Goal: Information Seeking & Learning: Learn about a topic

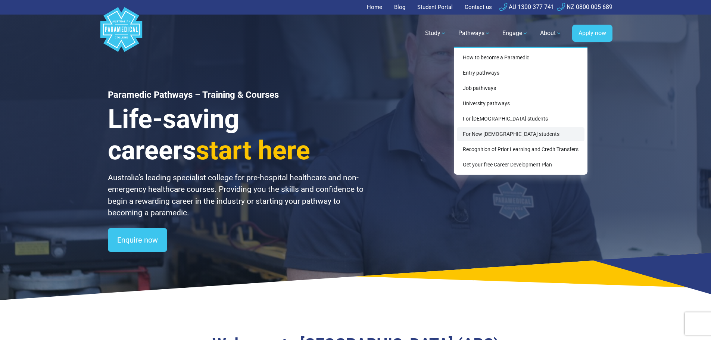
click at [493, 134] on link "For New [DEMOGRAPHIC_DATA] students" at bounding box center [521, 134] width 128 height 14
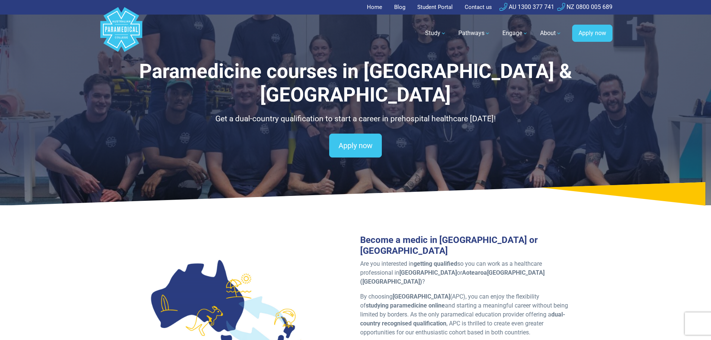
click at [371, 6] on link "Home" at bounding box center [377, 7] width 20 height 15
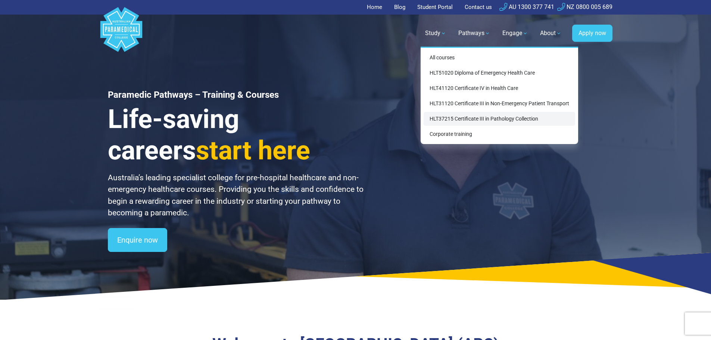
click at [455, 121] on link "HLT37215 Certificate III in Pathology Collection" at bounding box center [500, 119] width 152 height 14
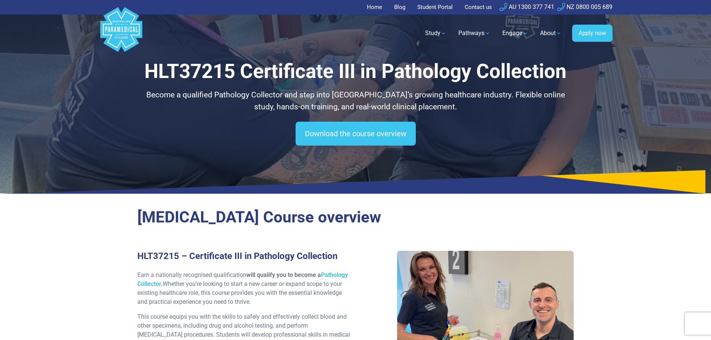
click at [370, 9] on link "Home" at bounding box center [377, 7] width 20 height 15
